Goal: Information Seeking & Learning: Learn about a topic

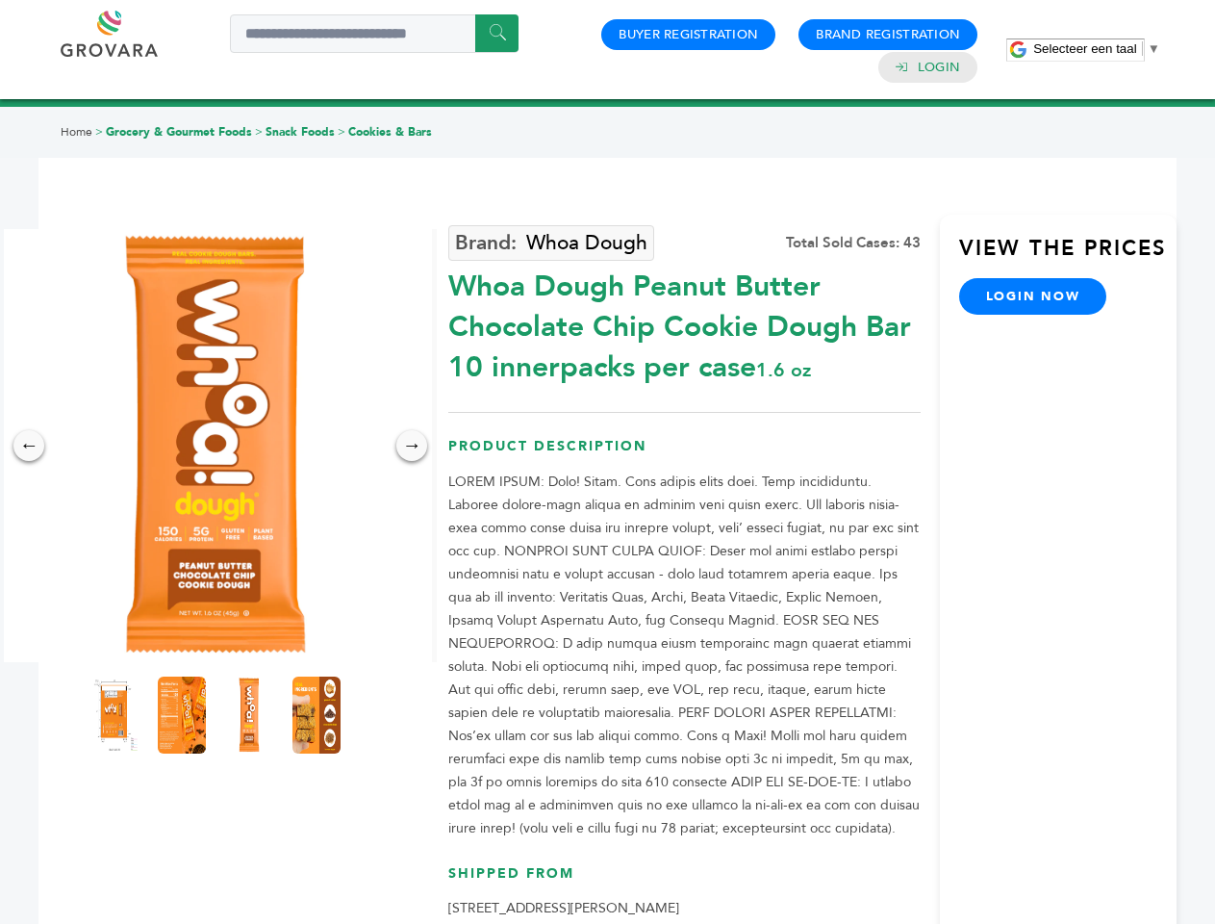
click at [1097, 48] on span "Selecteer een taal" at bounding box center [1084, 48] width 103 height 14
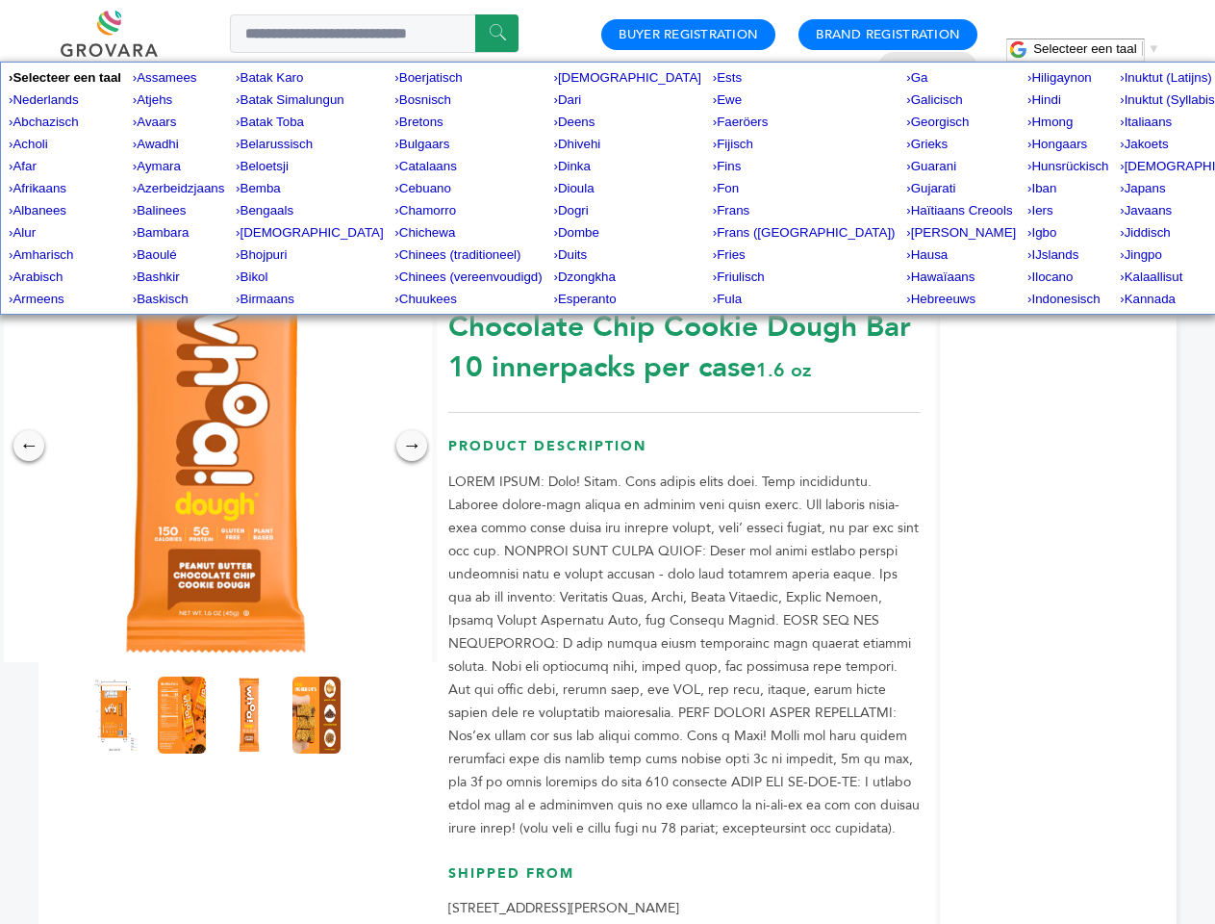
click at [216, 446] on img at bounding box center [215, 445] width 433 height 433
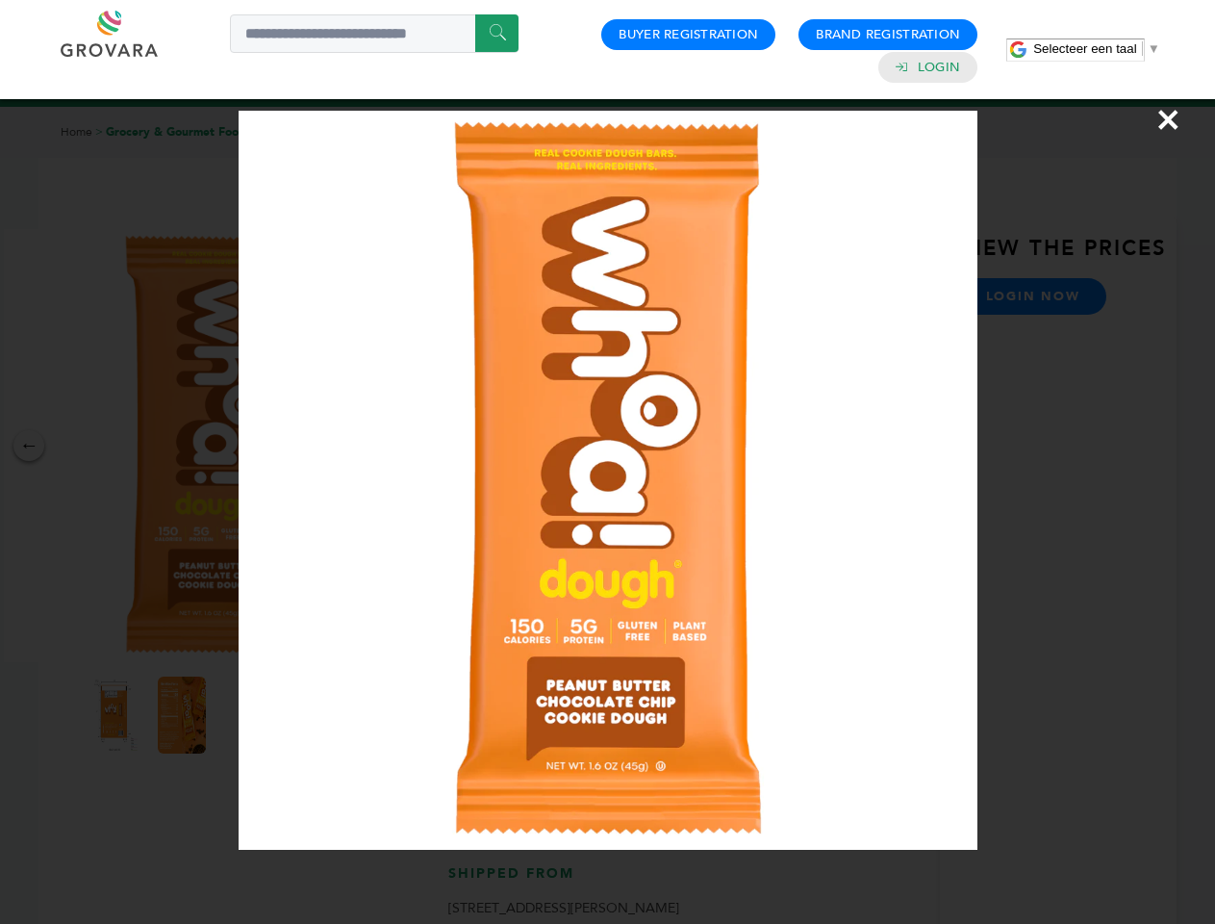
click at [29, 446] on div "×" at bounding box center [607, 462] width 1215 height 924
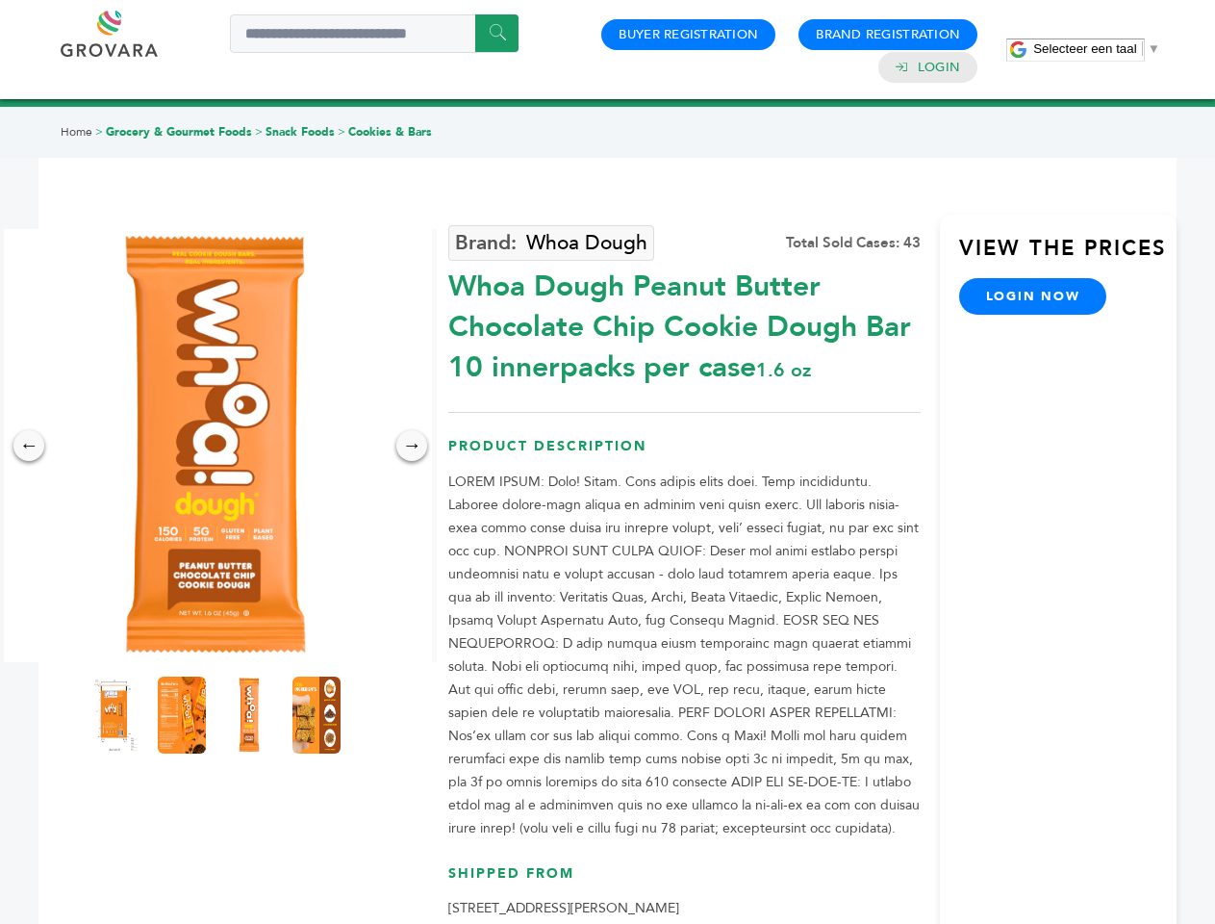
click at [412, 446] on div "→" at bounding box center [411, 445] width 31 height 31
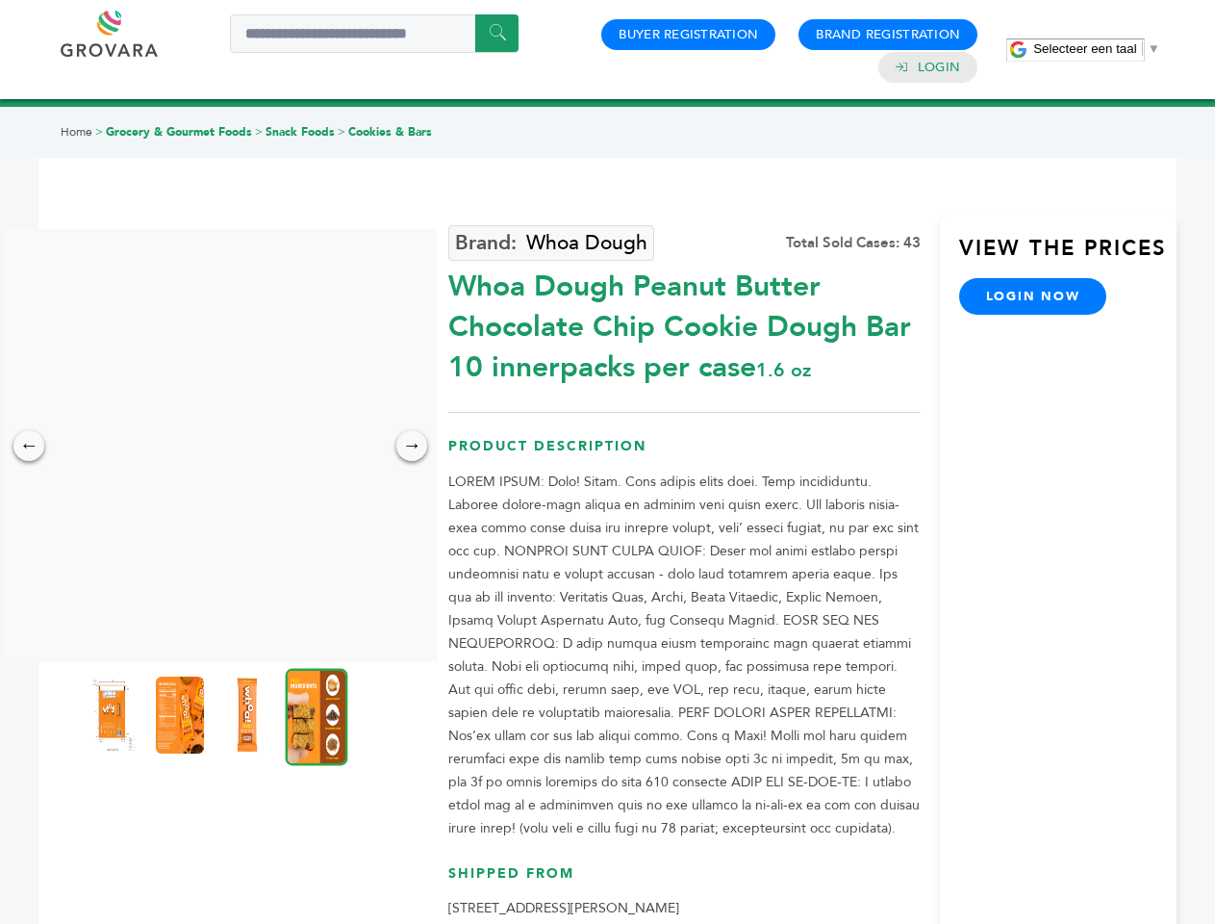
click at [115, 715] on img at bounding box center [113, 714] width 48 height 77
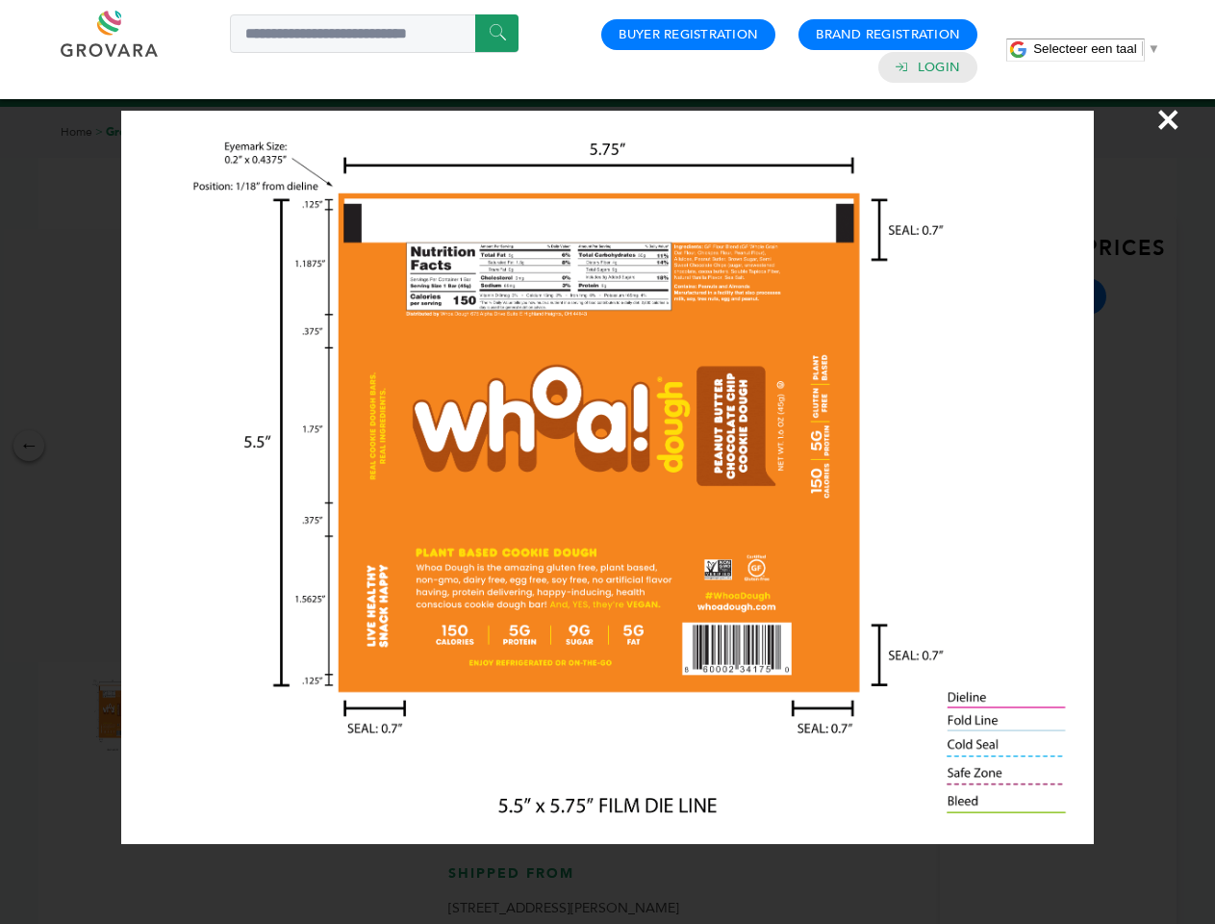
click at [182, 715] on div "×" at bounding box center [607, 462] width 1215 height 924
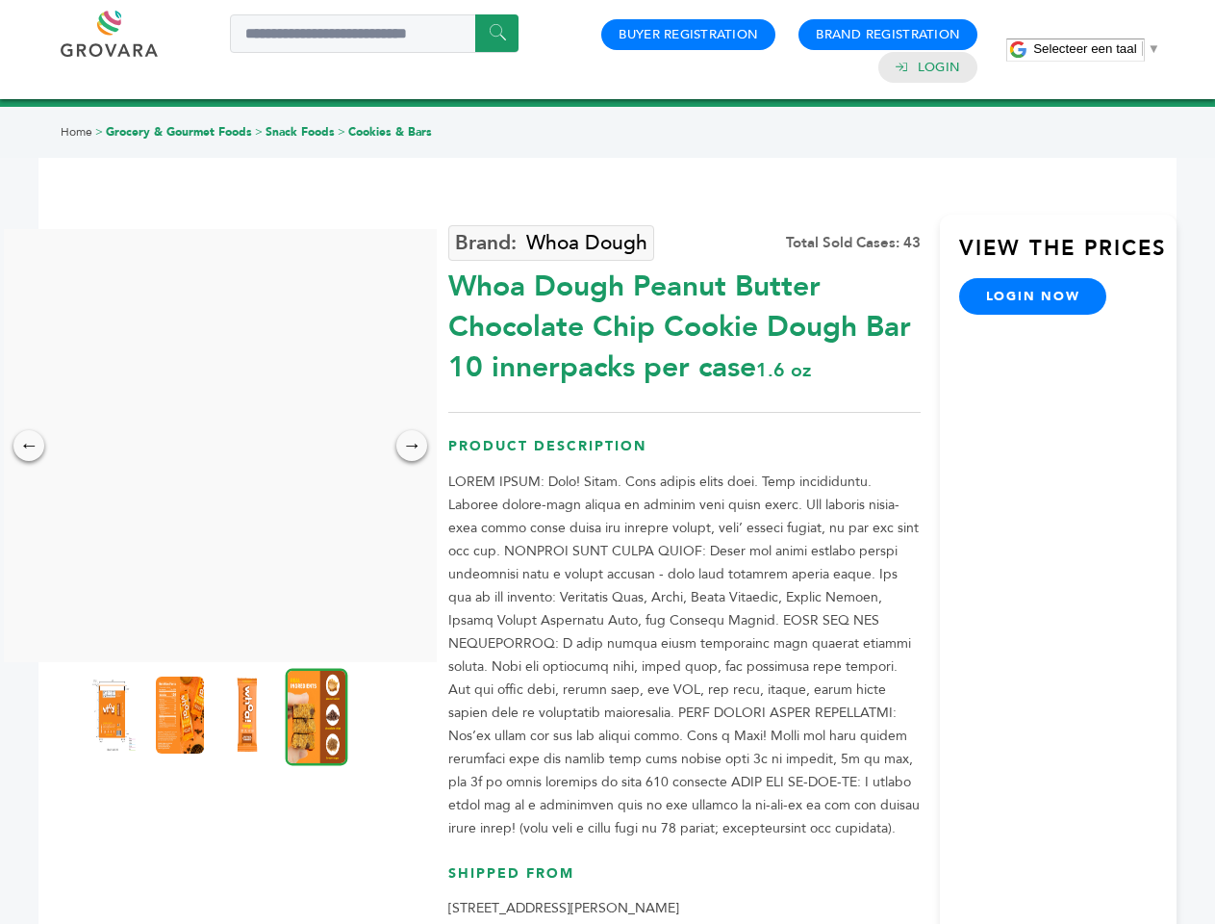
click at [249, 715] on img at bounding box center [247, 714] width 48 height 77
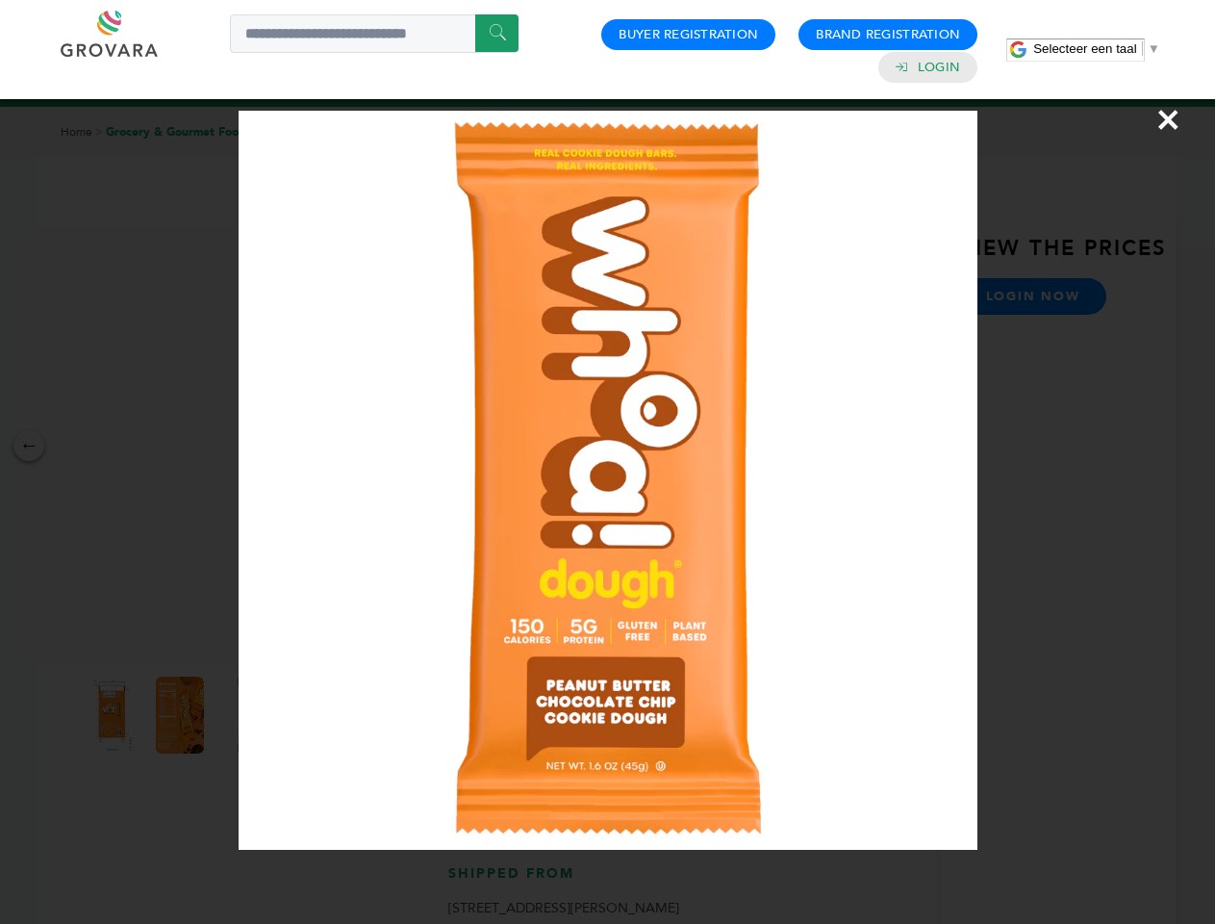
click at [317, 715] on div "×" at bounding box center [607, 462] width 1215 height 924
